Goal: Information Seeking & Learning: Learn about a topic

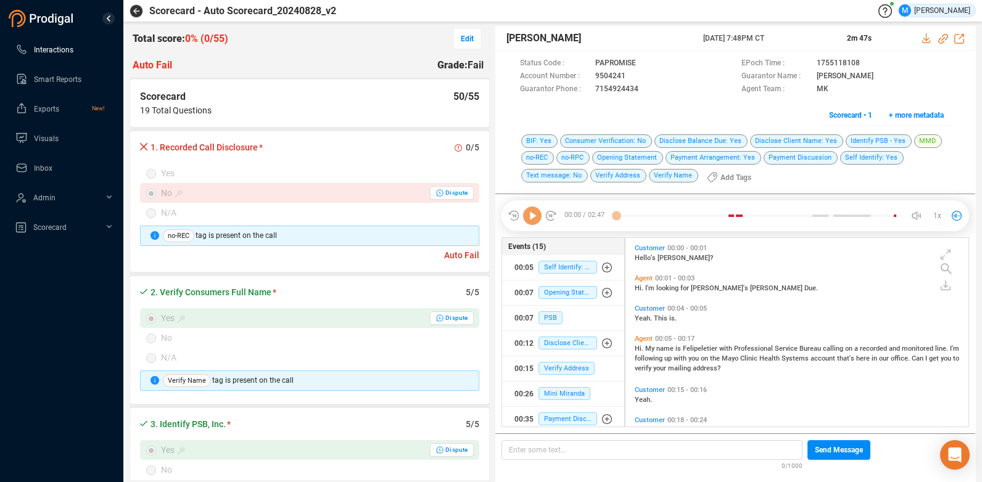
scroll to position [4, 7]
click at [62, 46] on span "Interactions" at bounding box center [53, 50] width 39 height 9
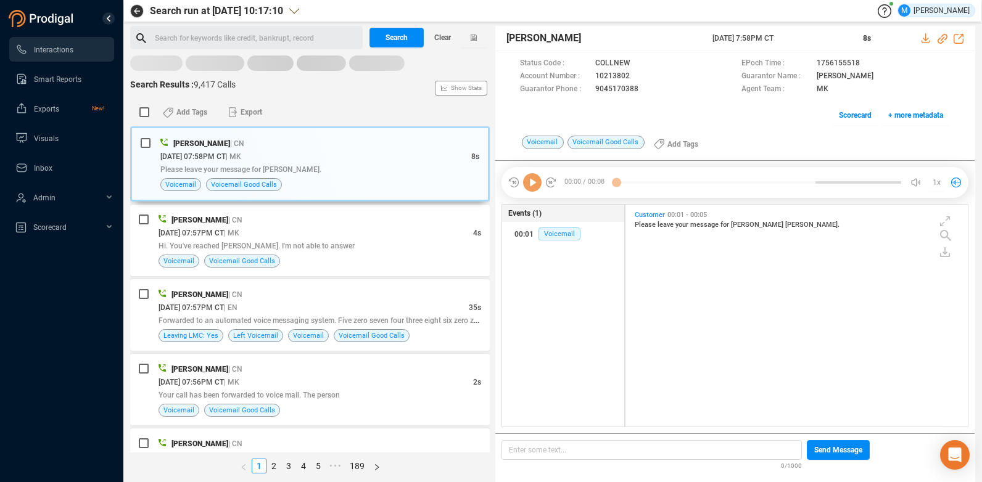
scroll to position [219, 336]
click at [338, 299] on div "[PERSON_NAME] | CN" at bounding box center [319, 294] width 322 height 13
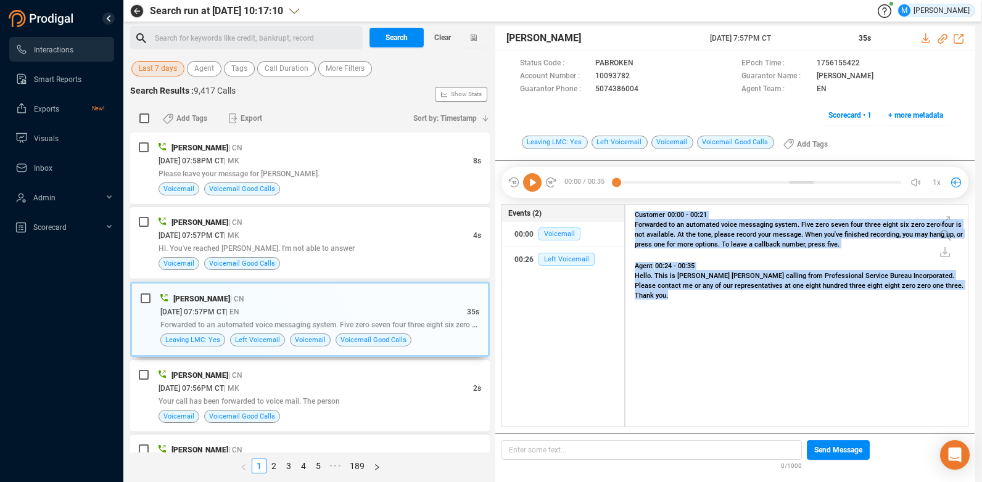
drag, startPoint x: 915, startPoint y: 287, endPoint x: 630, endPoint y: 215, distance: 294.4
click at [630, 215] on div "Status Code : PABROKEN EPoch Time : 1756155422 Account Number : 10093782 Guaran…" at bounding box center [796, 316] width 343 height 224
click at [763, 375] on div "Customer 00:00 - 00:21 Forwarded to an automated voice messaging system. Five z…" at bounding box center [799, 317] width 336 height 218
drag, startPoint x: 926, startPoint y: 287, endPoint x: 627, endPoint y: 213, distance: 307.9
click at [627, 213] on div "Status Code : PABROKEN EPoch Time : 1756155422 Account Number : 10093782 Guaran…" at bounding box center [796, 316] width 343 height 224
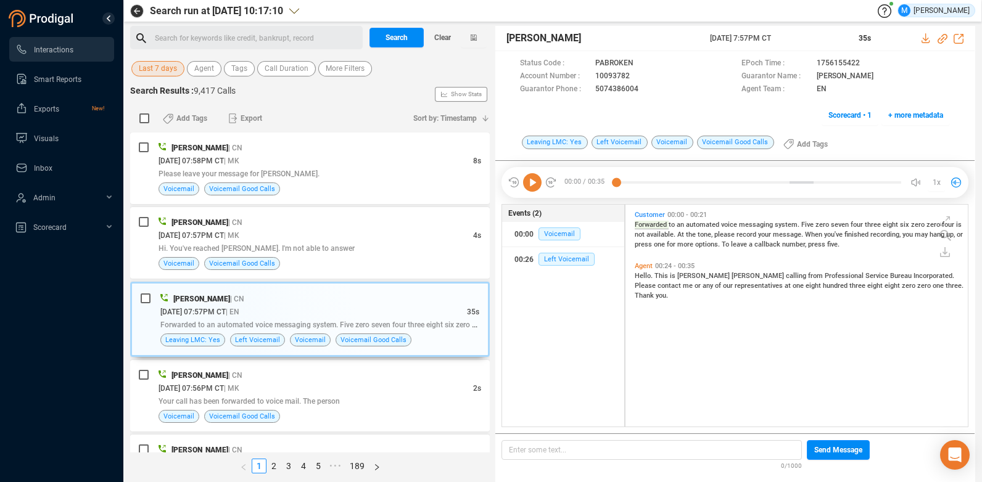
click at [796, 329] on div "Customer 00:00 - 00:21 Forwarded to an automated voice messaging system. Five z…" at bounding box center [799, 317] width 336 height 218
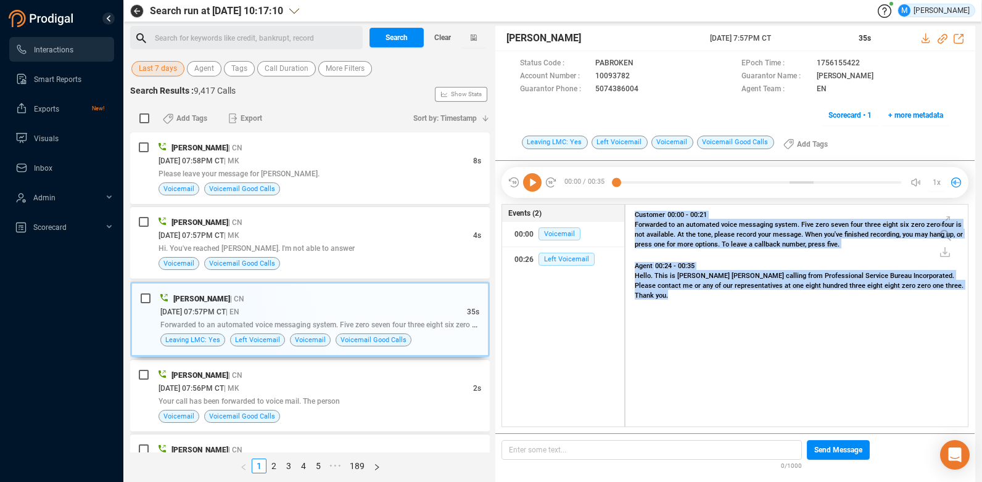
drag, startPoint x: 926, startPoint y: 290, endPoint x: 599, endPoint y: 194, distance: 340.8
click at [599, 194] on div "00:00 / 00:35 00:22 1x Status Code : PABROKEN EPoch Time : 1756155422 Account N…" at bounding box center [734, 182] width 479 height 43
click at [763, 329] on div "Customer 00:00 - 00:21 Forwarded to an automated voice messaging system. Five z…" at bounding box center [799, 317] width 336 height 218
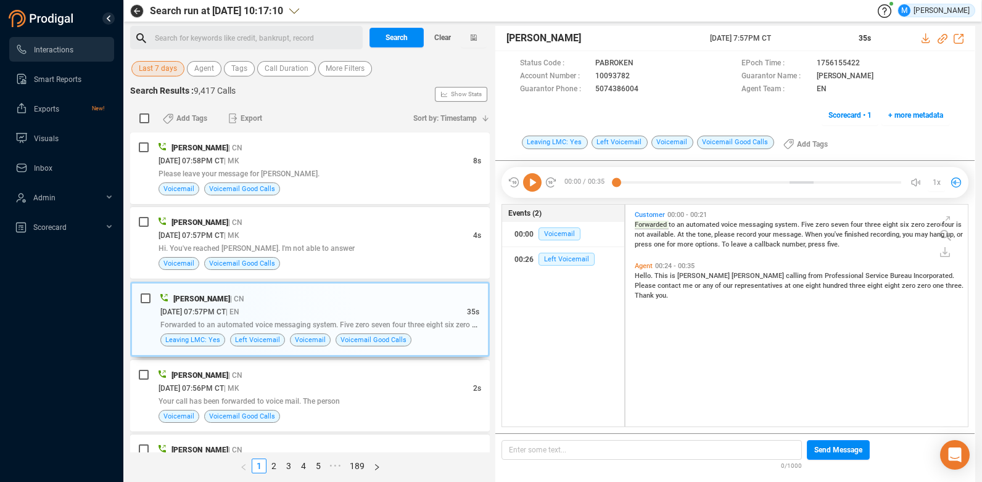
drag, startPoint x: 922, startPoint y: 287, endPoint x: 613, endPoint y: 207, distance: 319.3
click at [613, 204] on div "00:00 / 00:35 00:22 1x Status Code : PABROKEN EPoch Time : 1756155422 Account N…" at bounding box center [734, 182] width 479 height 43
drag, startPoint x: 921, startPoint y: 287, endPoint x: 621, endPoint y: 207, distance: 310.8
click at [621, 204] on div "00:00 / 00:35 00:22 1x Status Code : PABROKEN EPoch Time : 1756155422 Account N…" at bounding box center [734, 182] width 479 height 43
